Goal: Check status: Check status

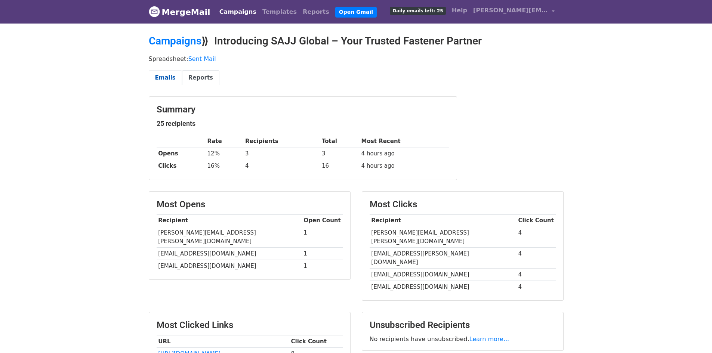
click at [165, 80] on link "Emails" at bounding box center [165, 77] width 33 height 15
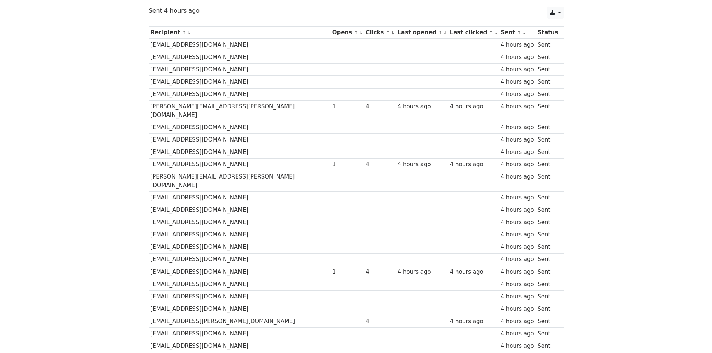
scroll to position [147, 0]
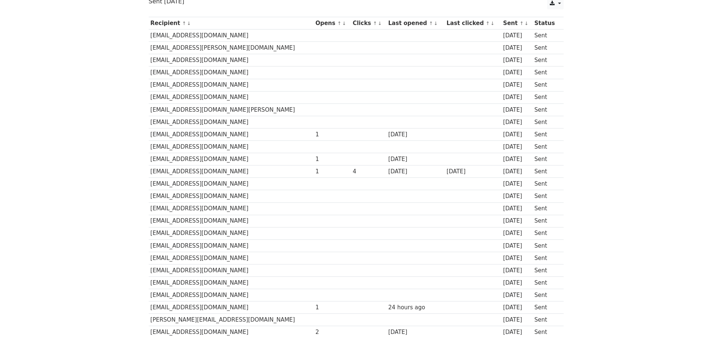
scroll to position [112, 0]
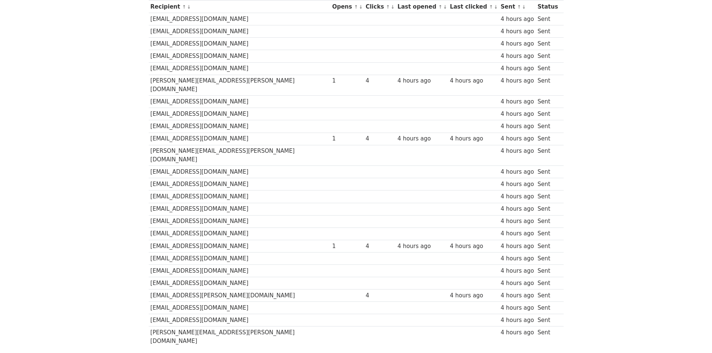
scroll to position [112, 0]
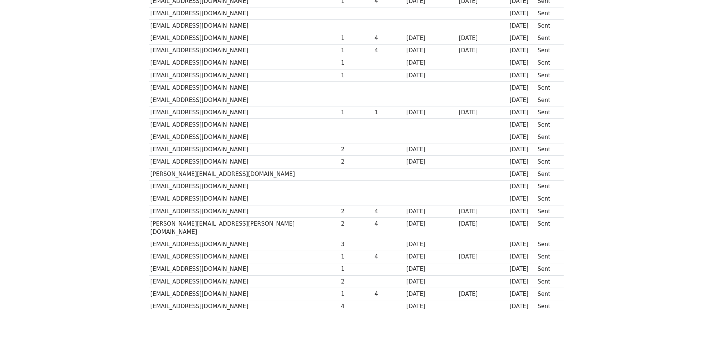
scroll to position [147, 0]
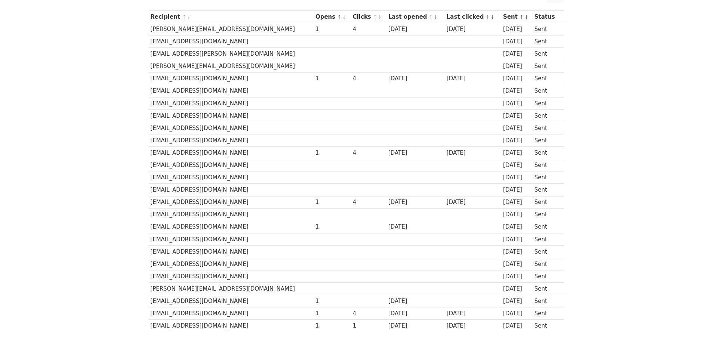
scroll to position [112, 0]
